Goal: Transaction & Acquisition: Purchase product/service

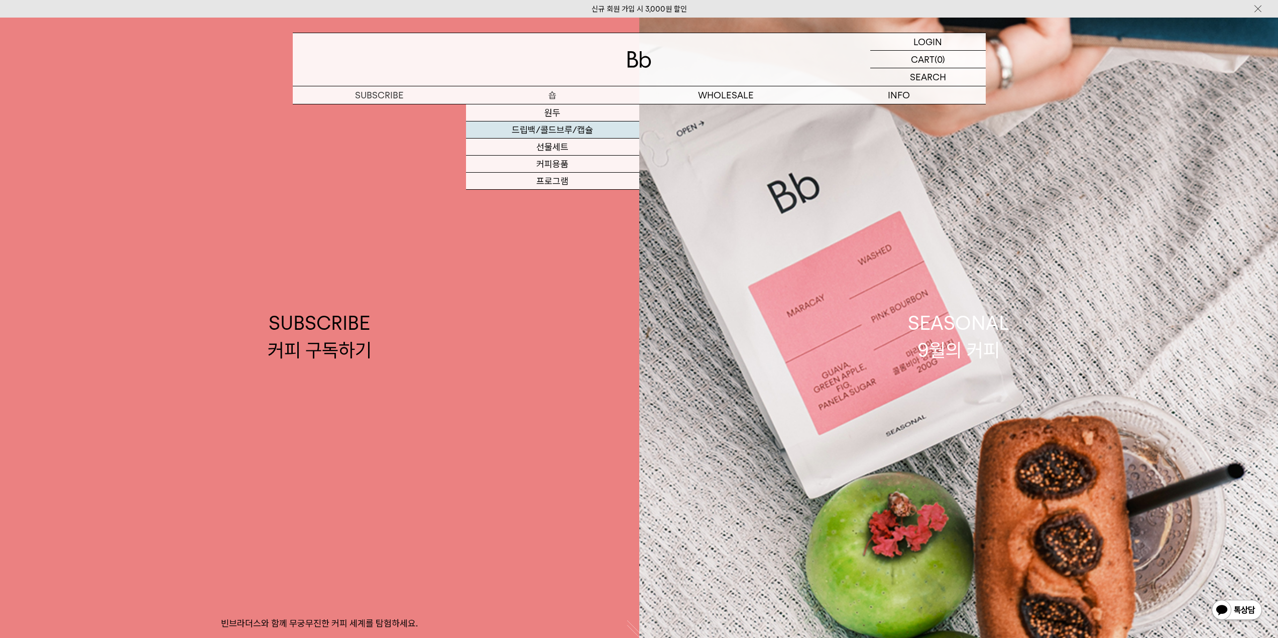
click at [556, 127] on link "드립백/콜드브루/캡슐" at bounding box center [552, 129] width 173 height 17
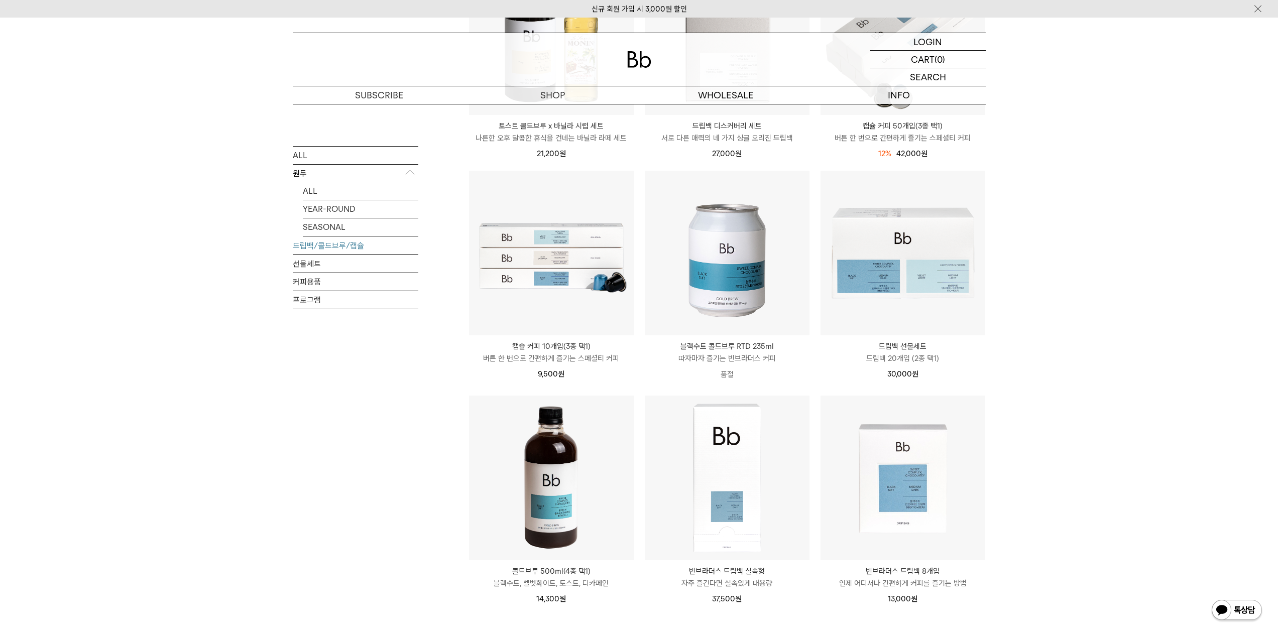
scroll to position [301, 0]
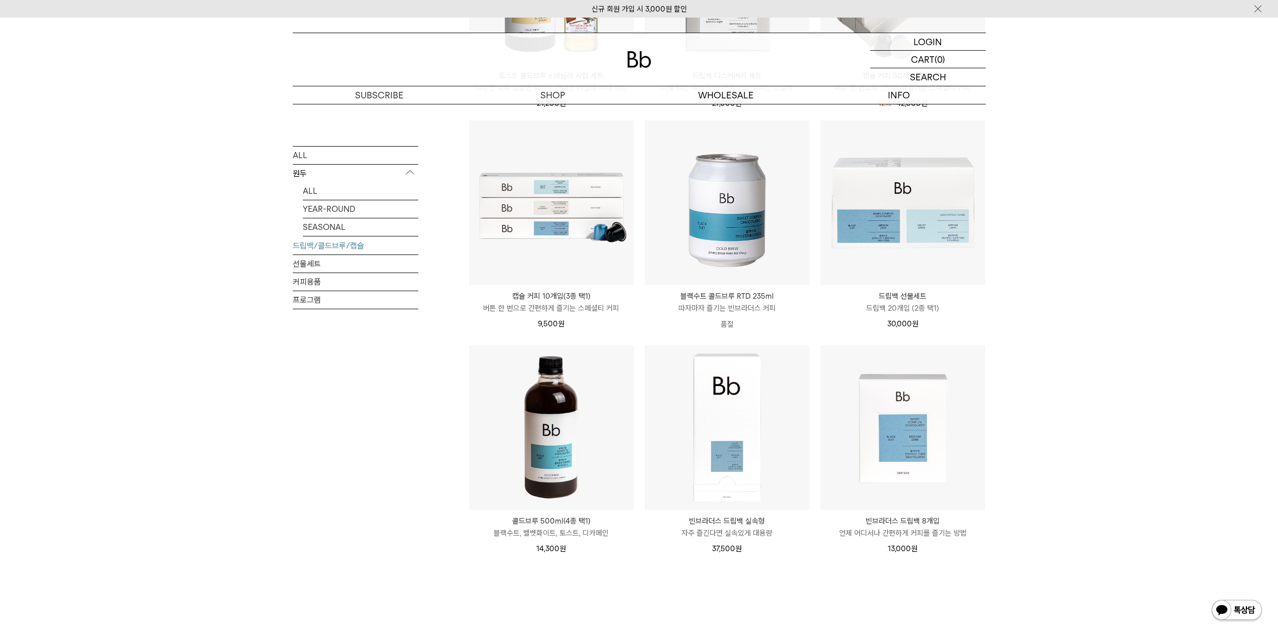
click at [519, 414] on img at bounding box center [551, 427] width 165 height 165
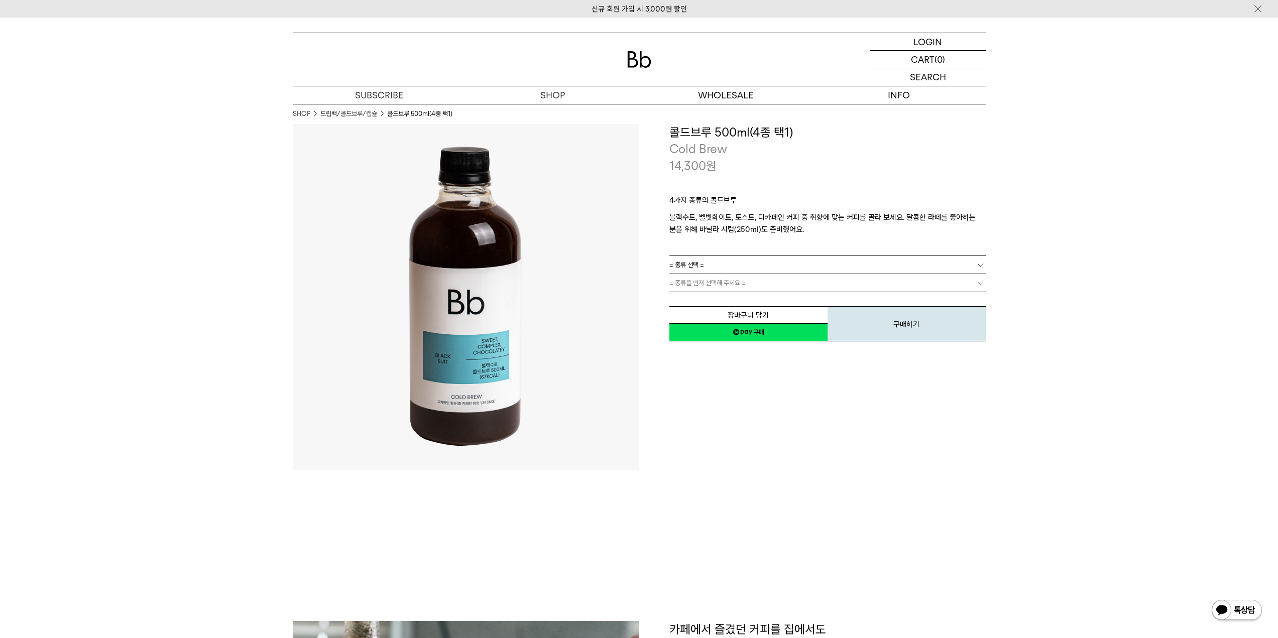
click at [769, 264] on link "= 종류 선택 =" at bounding box center [827, 265] width 316 height 18
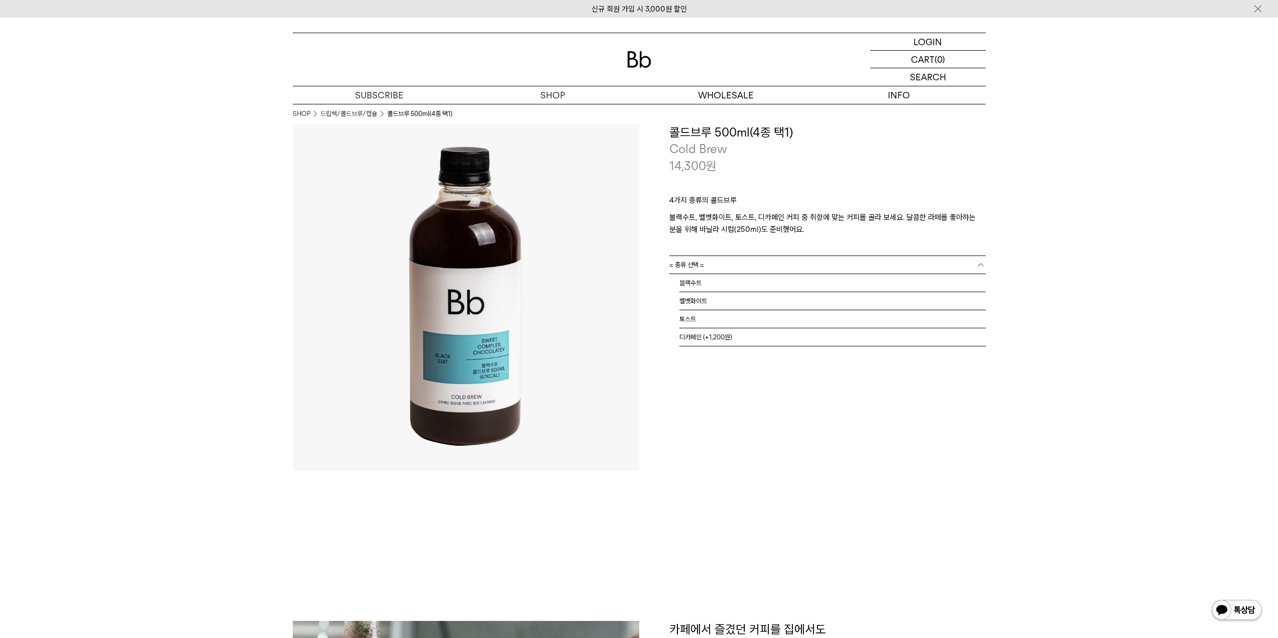
click at [700, 339] on li "디카페인 (+1,200원)" at bounding box center [832, 337] width 306 height 18
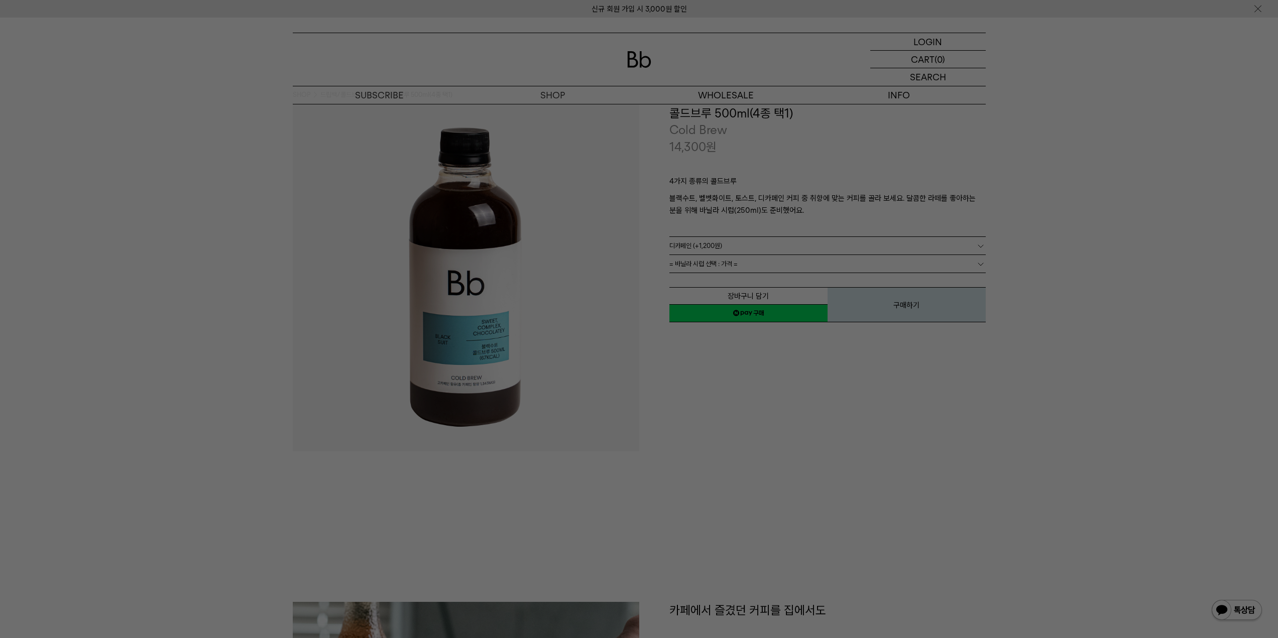
scroll to position [50, 0]
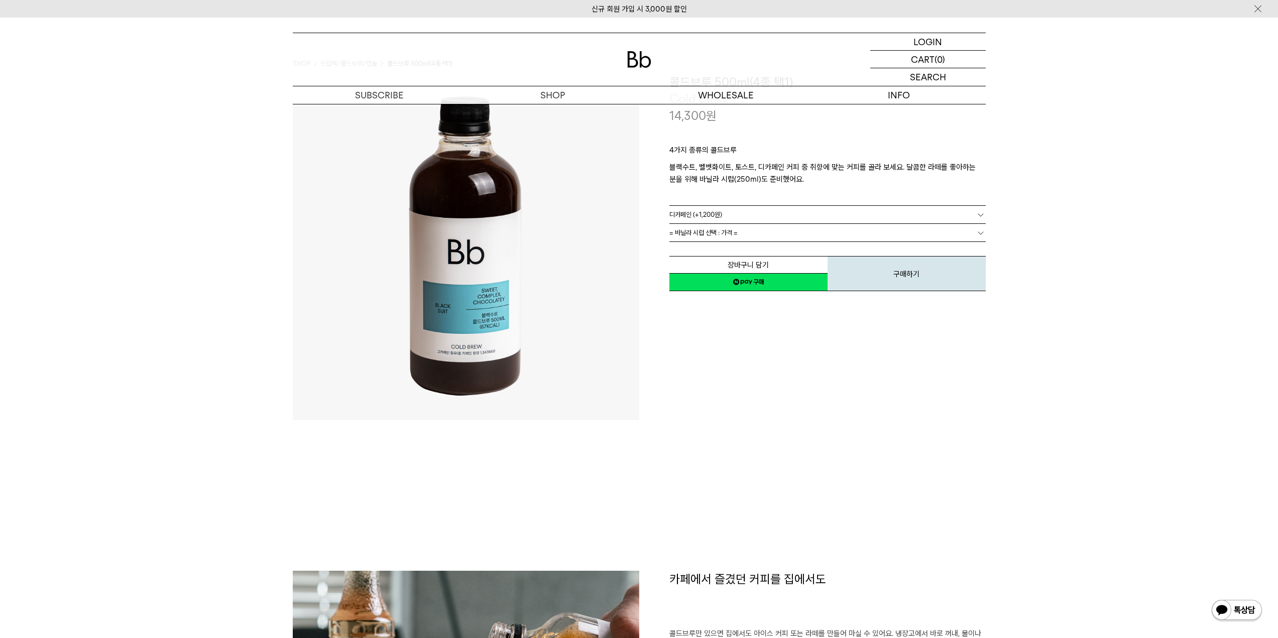
click at [733, 401] on div "**********" at bounding box center [812, 247] width 346 height 346
click at [788, 268] on button "장바구니 담기" at bounding box center [748, 265] width 158 height 18
click at [768, 269] on button "장바구니 담기" at bounding box center [748, 265] width 158 height 18
click at [723, 232] on span "= 바닐라 시럽 선택 : 가격 =" at bounding box center [703, 233] width 68 height 18
click at [721, 251] on li "선택 안함 : +1,200" at bounding box center [832, 251] width 306 height 18
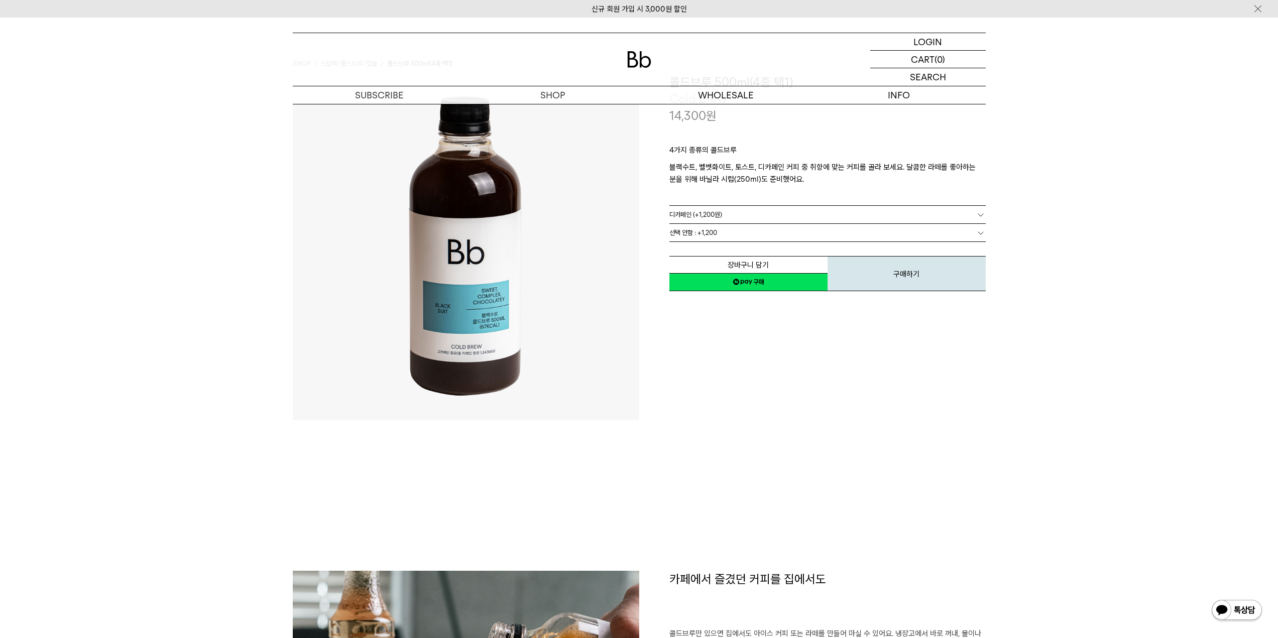
click at [721, 359] on div "**********" at bounding box center [812, 247] width 346 height 346
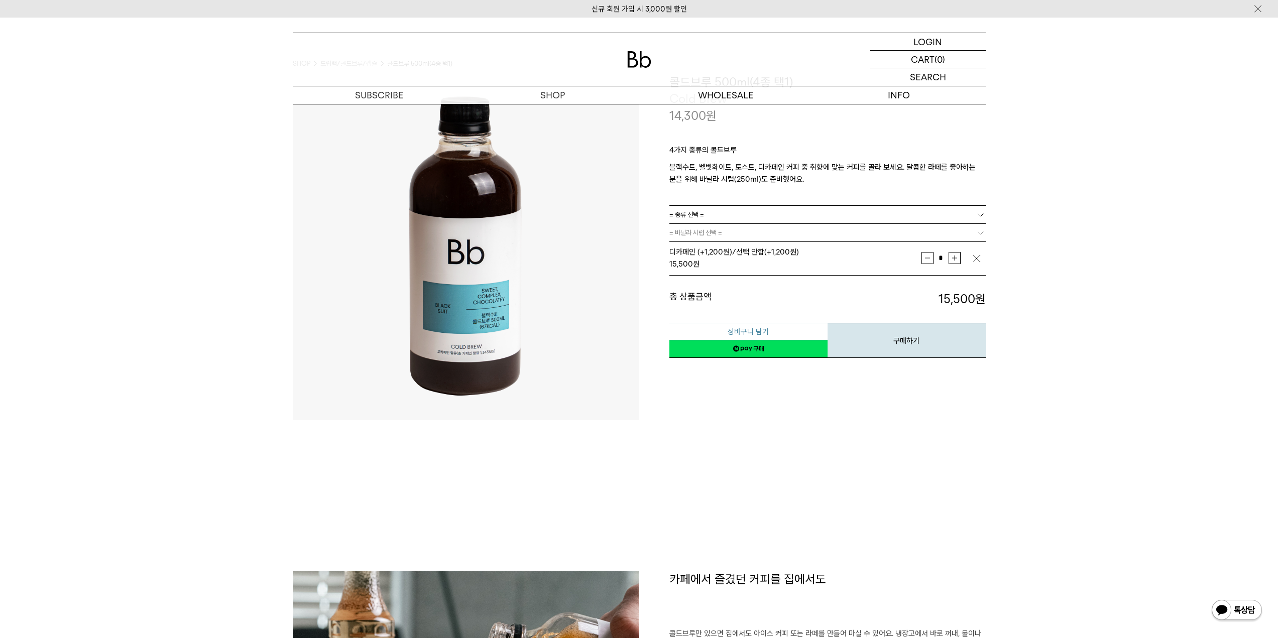
click at [766, 331] on button "장바구니 담기" at bounding box center [748, 332] width 158 height 18
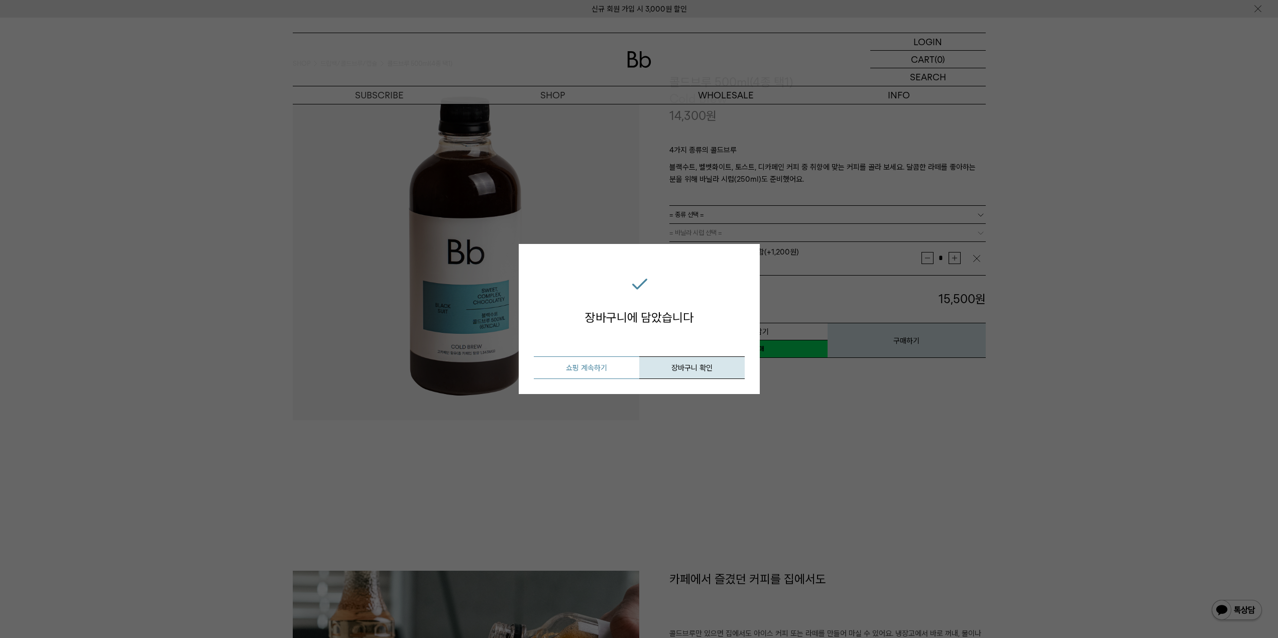
click at [581, 371] on button "쇼핑 계속하기" at bounding box center [586, 367] width 105 height 23
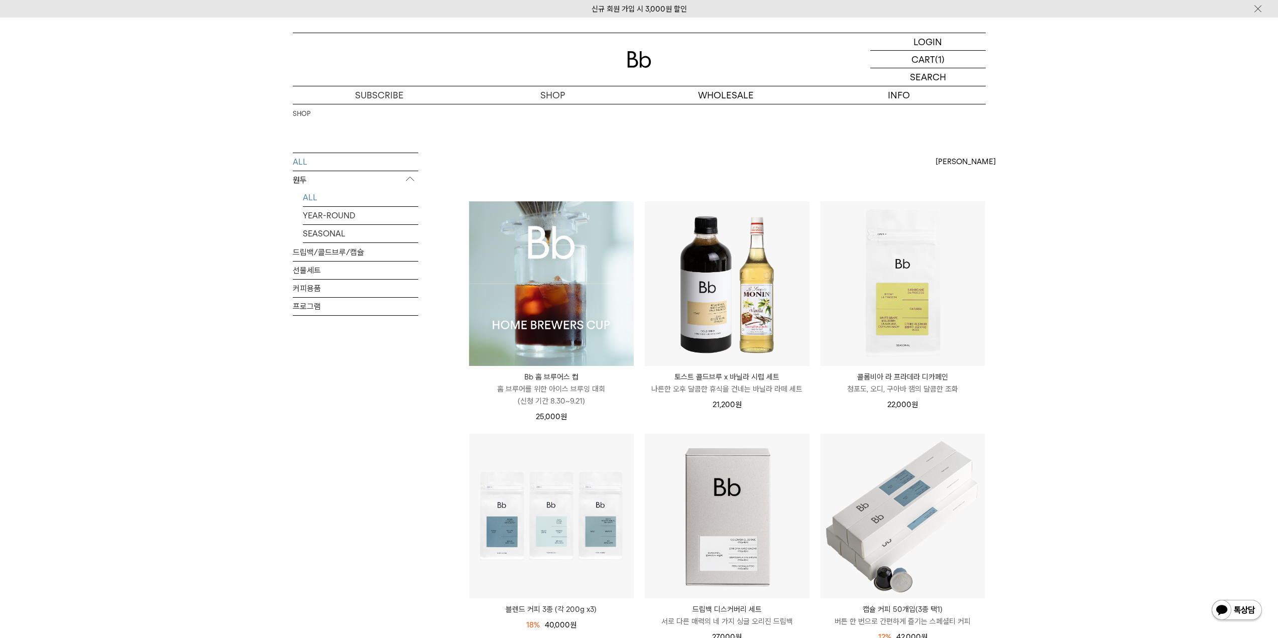
click at [313, 200] on link "ALL" at bounding box center [360, 198] width 115 height 18
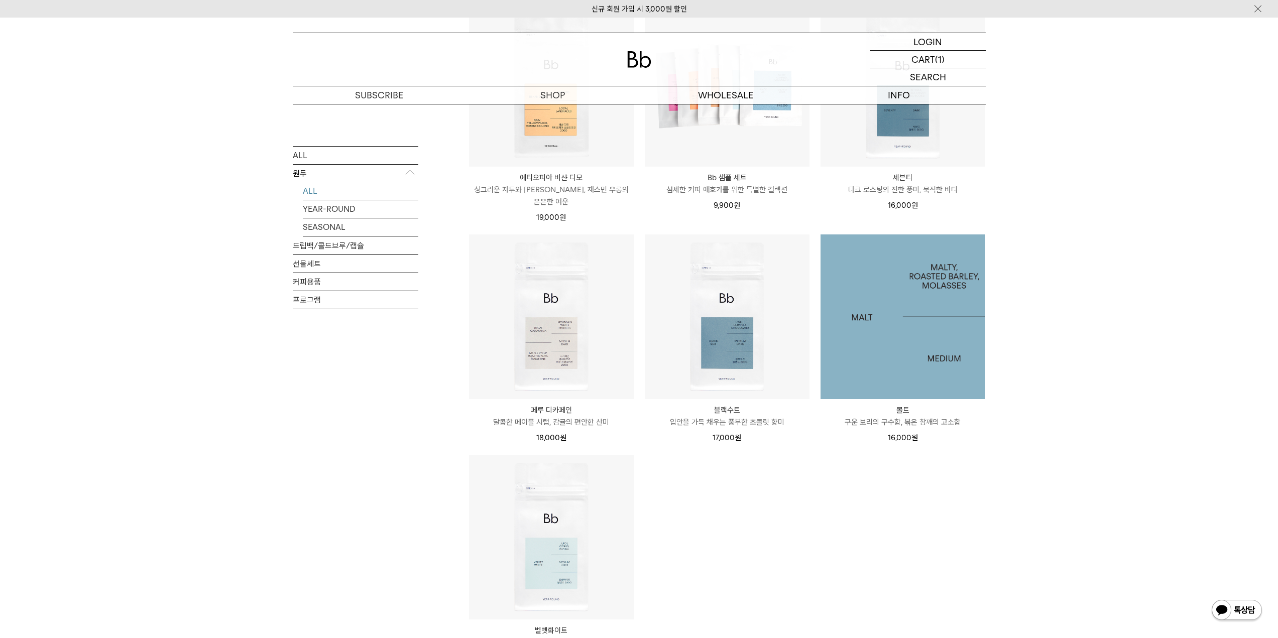
scroll to position [653, 0]
click at [928, 352] on img at bounding box center [902, 316] width 165 height 165
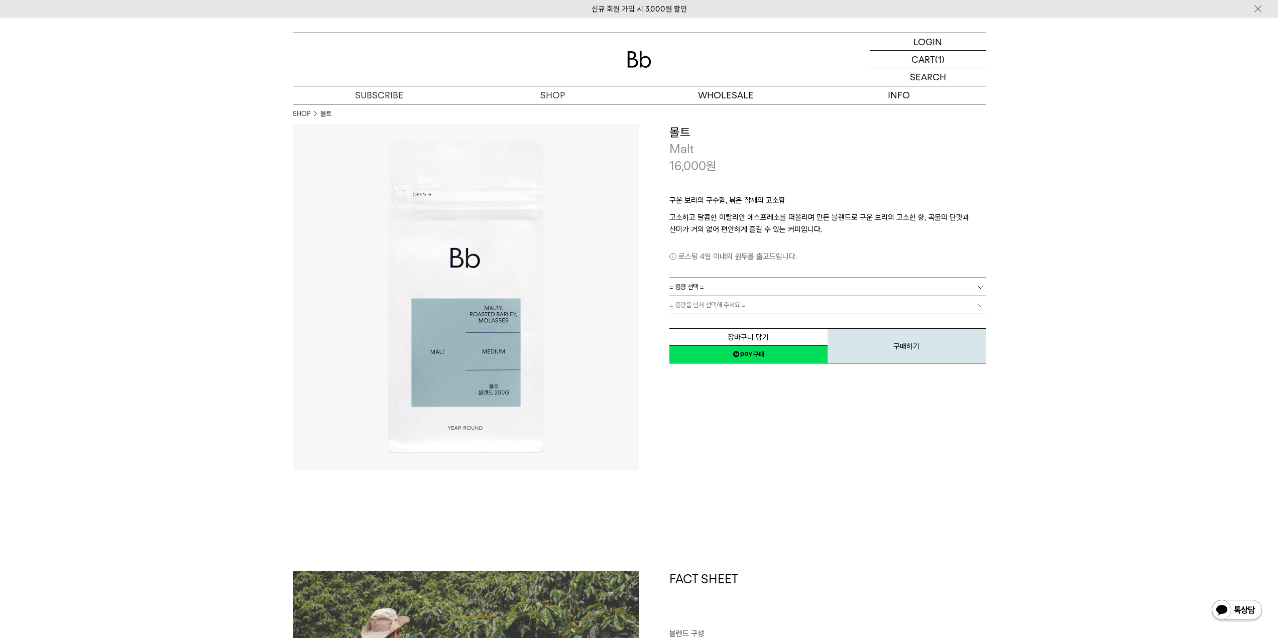
click at [697, 287] on span "= 용량 선택 =" at bounding box center [686, 287] width 35 height 18
click at [695, 324] on li "600g" at bounding box center [832, 323] width 306 height 18
click at [716, 428] on div "**********" at bounding box center [812, 297] width 346 height 346
click at [698, 299] on span "= 분쇄도 선택 =" at bounding box center [689, 305] width 40 height 18
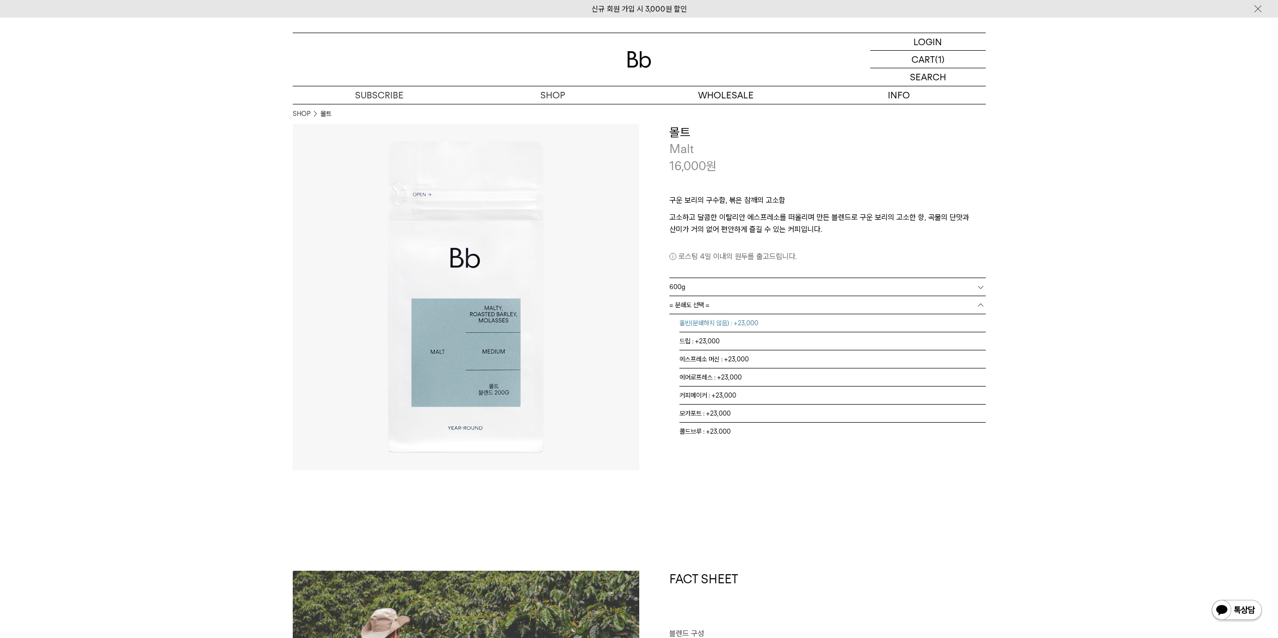
click at [696, 320] on li "홀빈(분쇄하지 않음) : +23,000" at bounding box center [832, 323] width 306 height 18
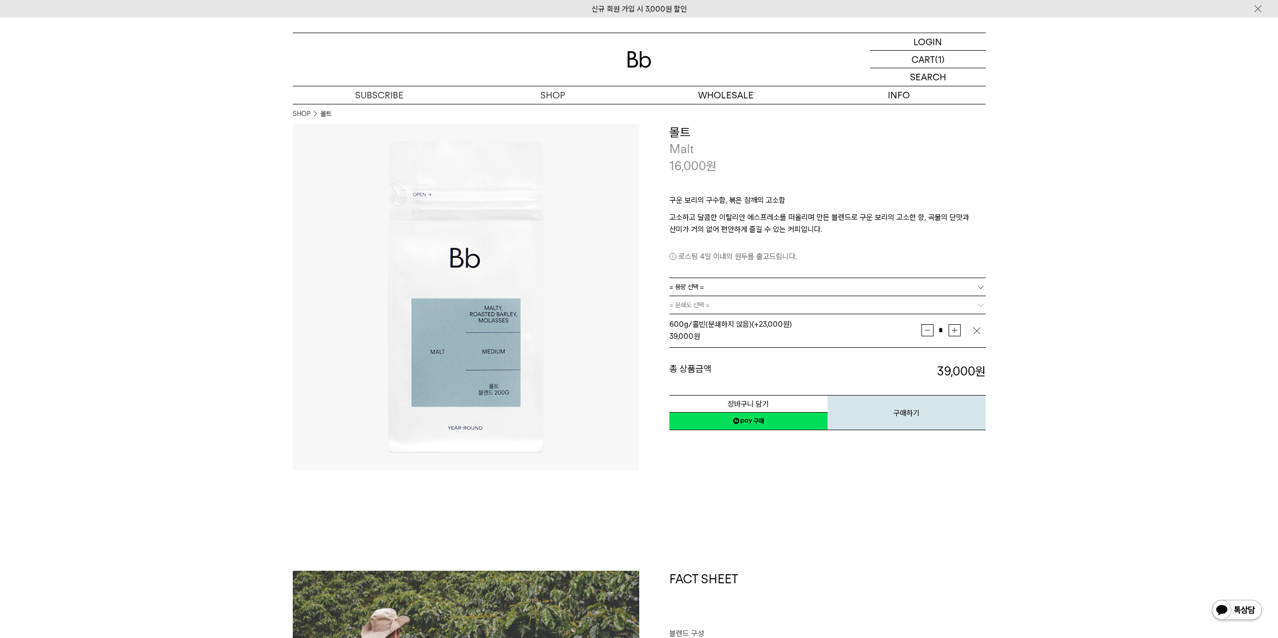
click at [765, 399] on button "장바구니 담기" at bounding box center [748, 404] width 158 height 18
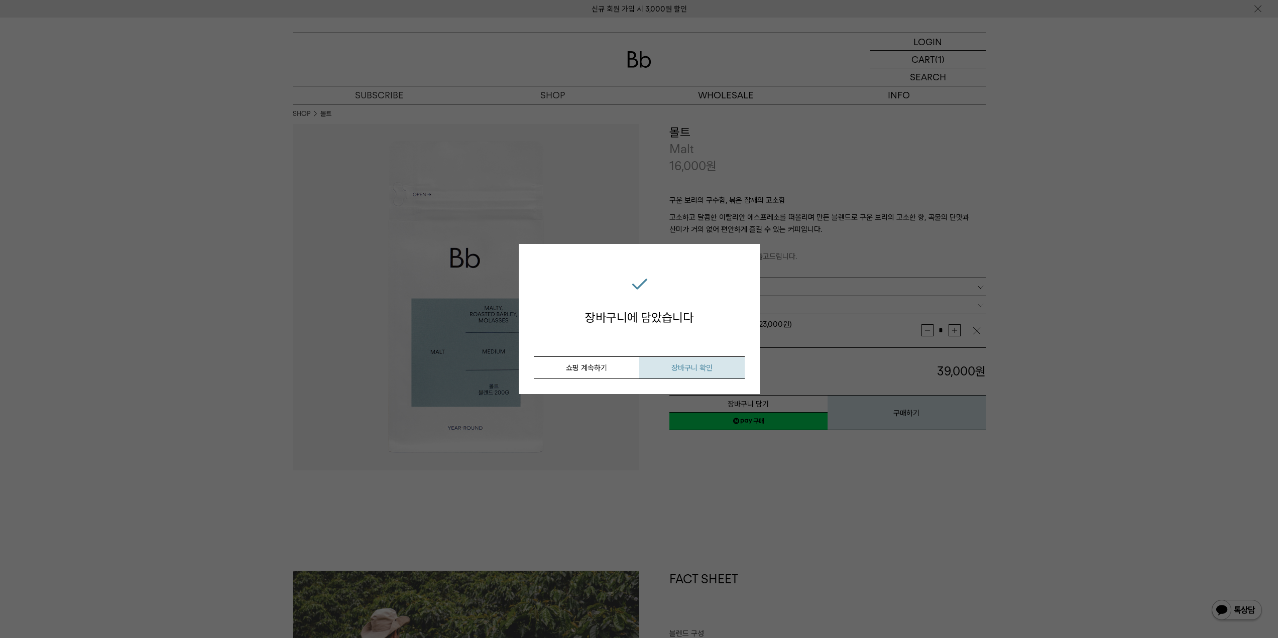
click at [685, 371] on span "장바구니 확인" at bounding box center [691, 367] width 41 height 9
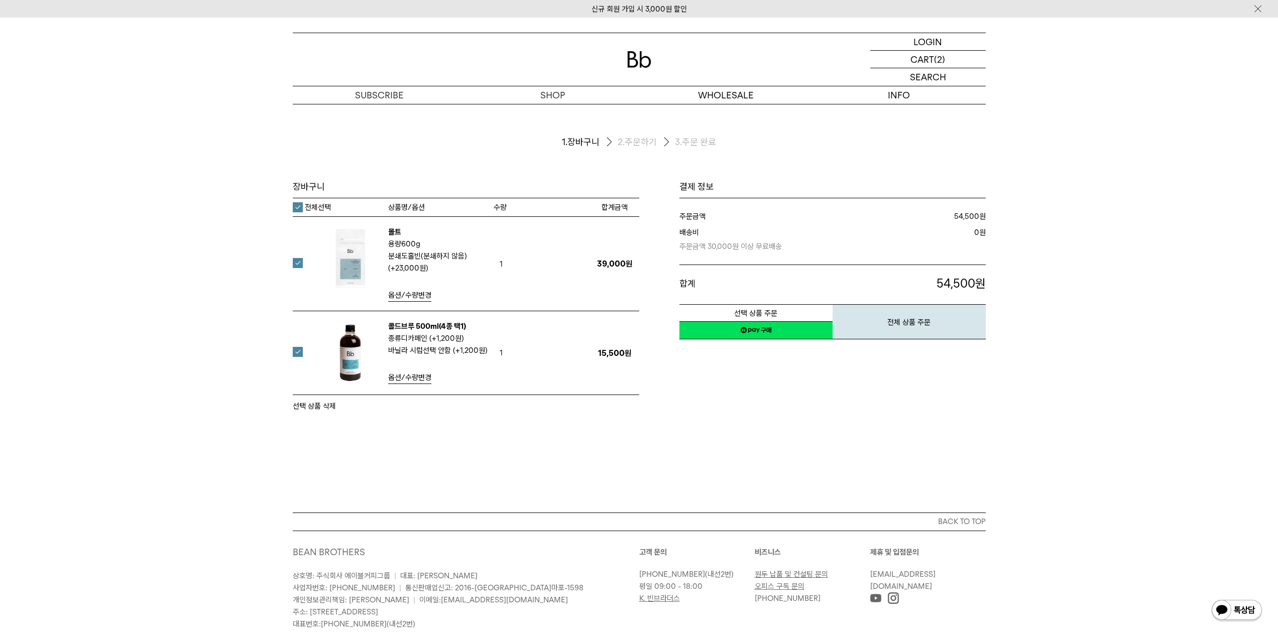
click at [297, 351] on label at bounding box center [304, 352] width 22 height 10
click at [769, 433] on div "장바구니 1. 장바구니 2. 주문하기 3. 주문 완료 장바구니" at bounding box center [639, 308] width 1278 height 409
click at [355, 257] on img at bounding box center [350, 258] width 65 height 65
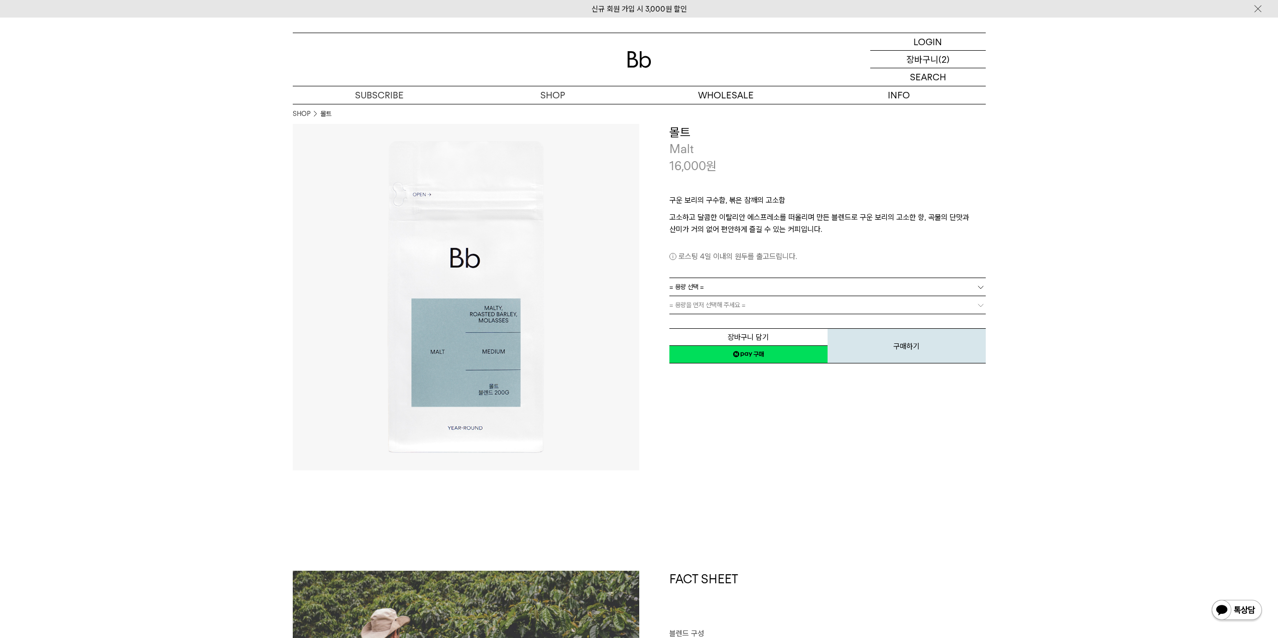
click at [929, 59] on p "장바구니" at bounding box center [922, 59] width 32 height 17
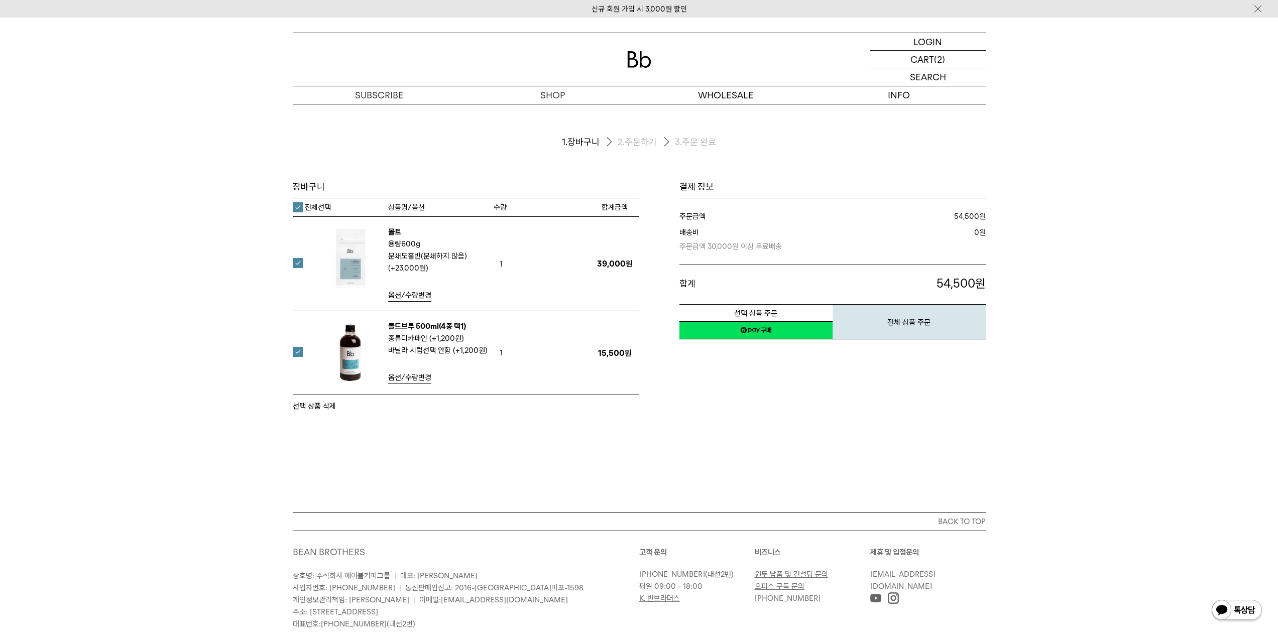
click at [295, 353] on label at bounding box center [304, 352] width 22 height 10
click at [768, 336] on link "네이버페이 구매하기" at bounding box center [755, 330] width 153 height 18
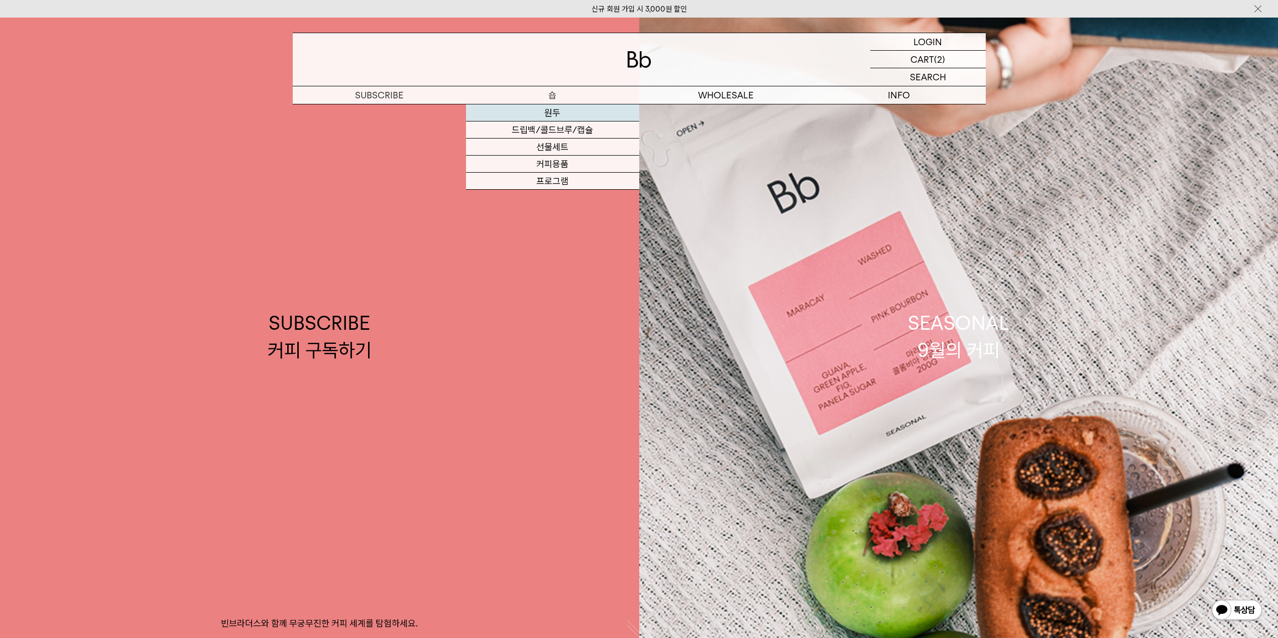
click at [545, 118] on link "원두" at bounding box center [552, 112] width 173 height 17
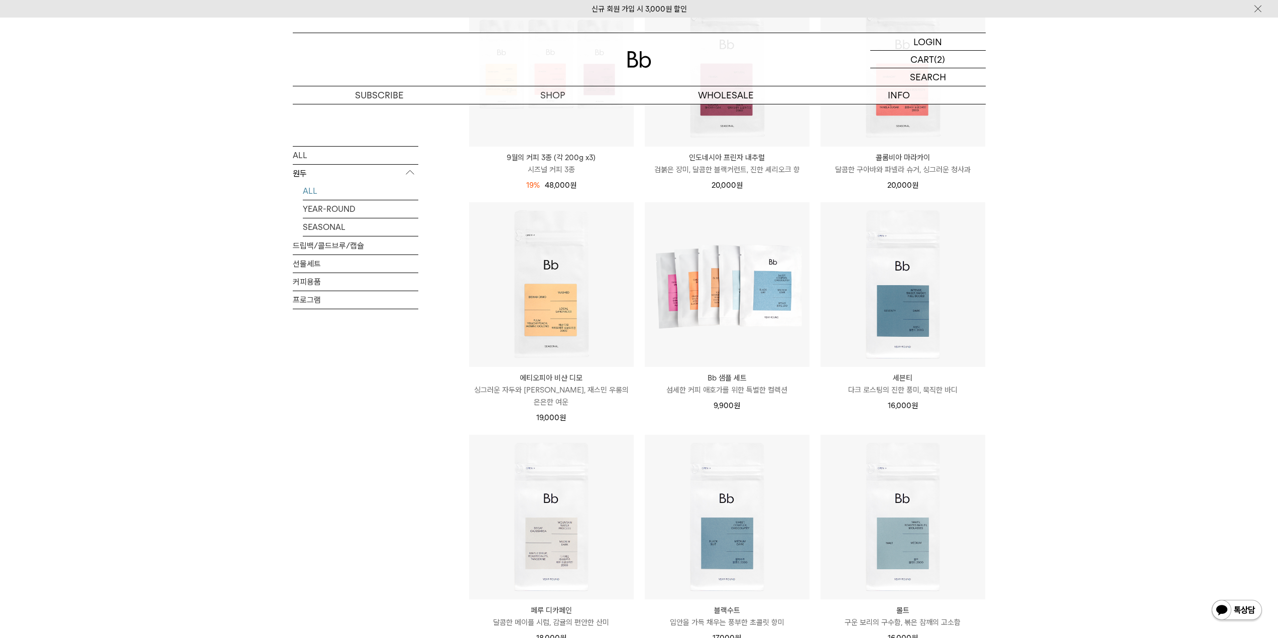
scroll to position [753, 0]
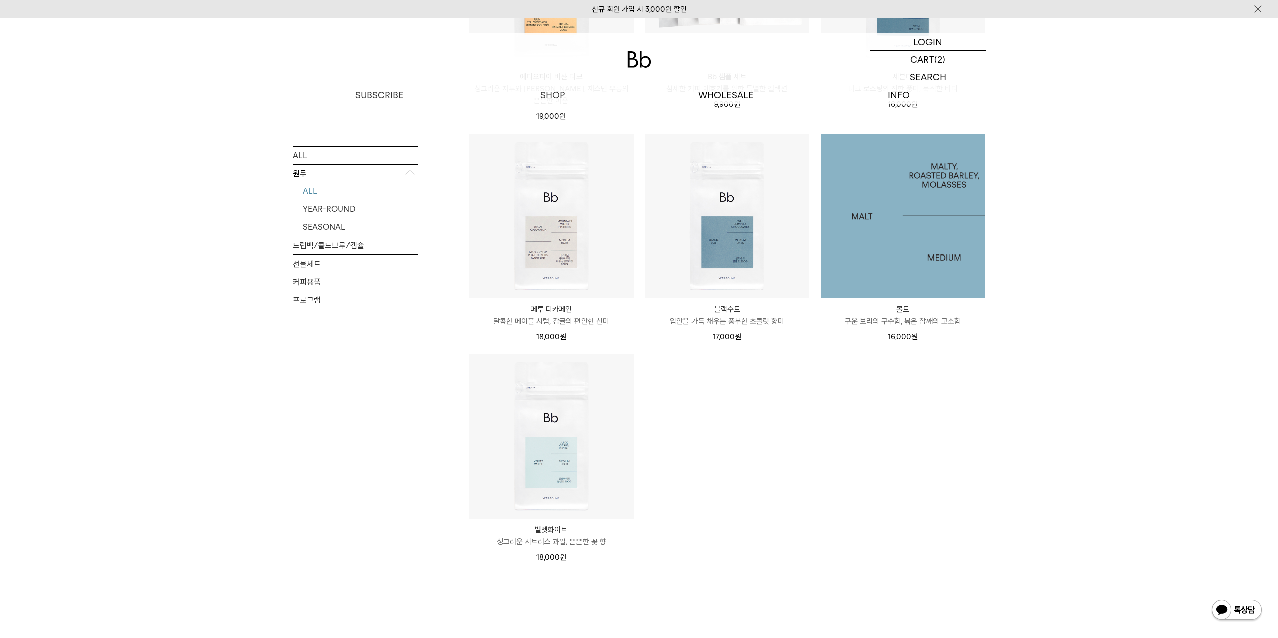
click at [912, 229] on img at bounding box center [902, 216] width 165 height 165
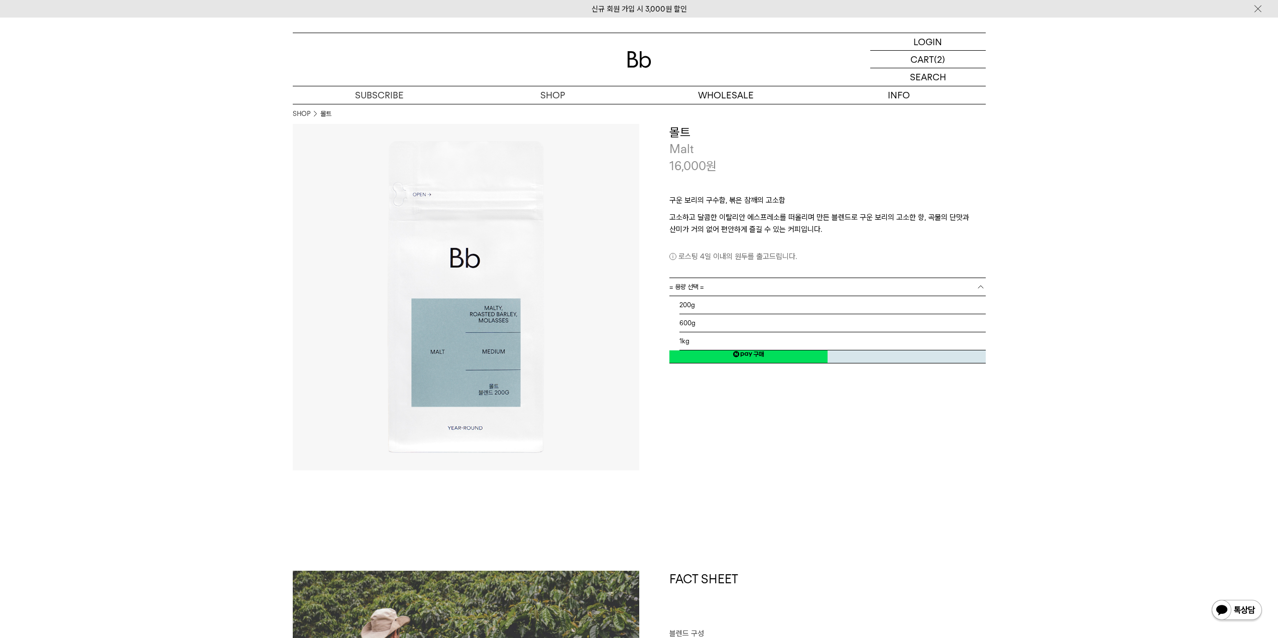
click at [756, 287] on link "= 용량 선택 =" at bounding box center [827, 287] width 316 height 18
click at [687, 325] on li "600g" at bounding box center [832, 323] width 306 height 18
click at [693, 304] on span "= 분쇄도 선택 =" at bounding box center [689, 305] width 40 height 18
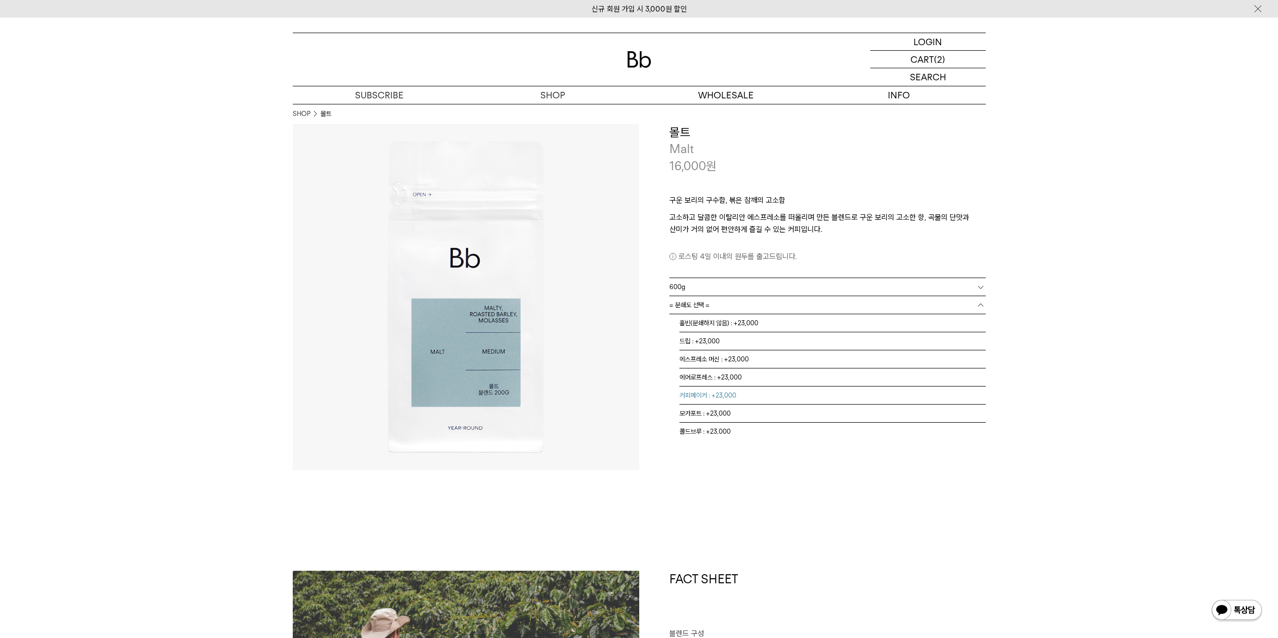
click at [697, 395] on li "커피메이커 : +23,000" at bounding box center [832, 396] width 306 height 18
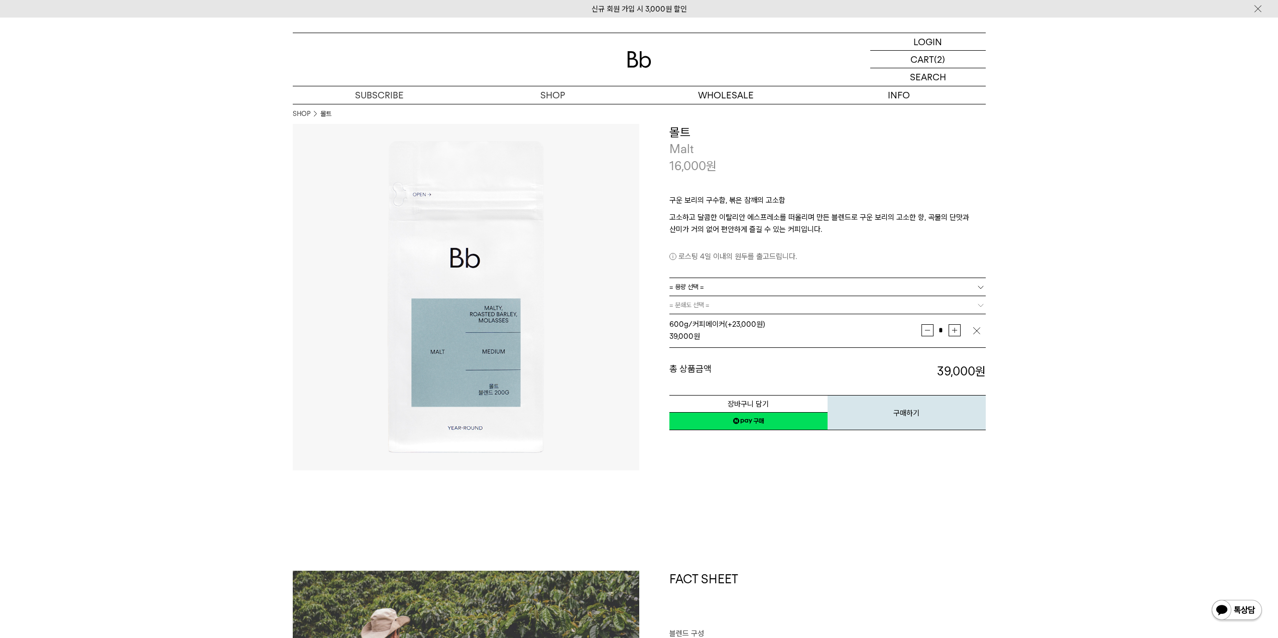
click at [717, 299] on link "= 분쇄도 선택 =" at bounding box center [827, 305] width 316 height 18
click at [710, 309] on link "= 분쇄도 선택 =" at bounding box center [827, 305] width 316 height 18
click at [695, 289] on span "= 용량 선택 =" at bounding box center [686, 287] width 35 height 18
click at [688, 319] on li "600g" at bounding box center [832, 323] width 306 height 18
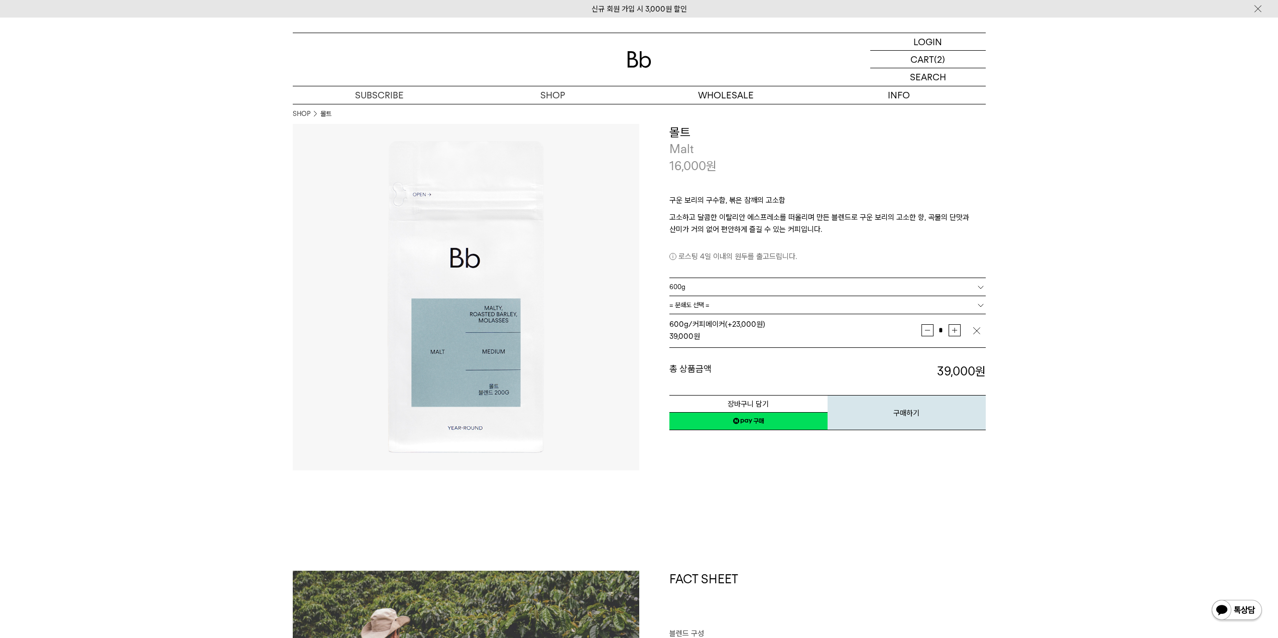
click at [697, 300] on span "= 분쇄도 선택 =" at bounding box center [689, 305] width 40 height 18
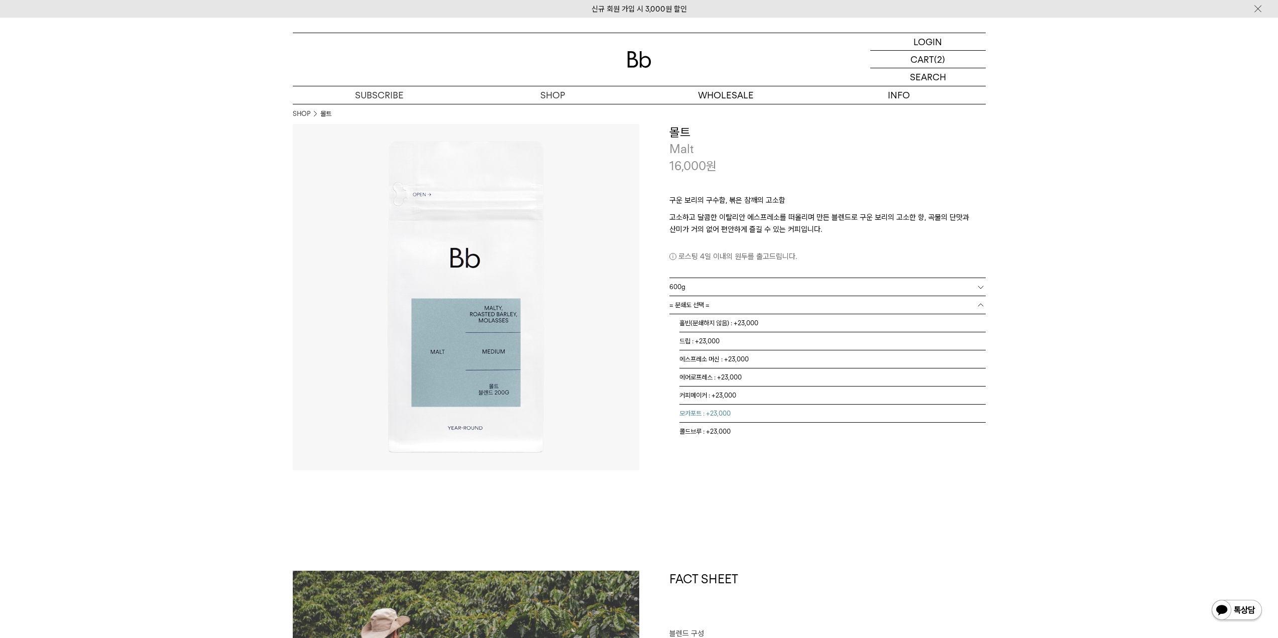
scroll to position [6, 0]
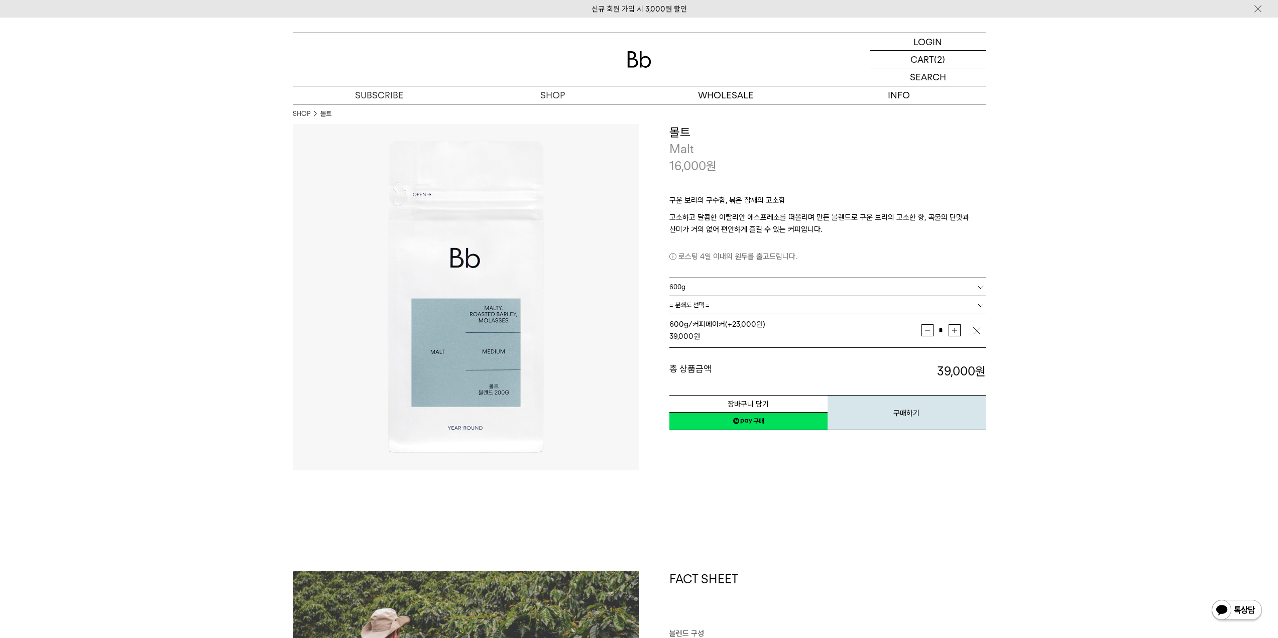
click at [770, 423] on link "네이버페이 구매하기" at bounding box center [748, 421] width 158 height 18
